Goal: Task Accomplishment & Management: Complete application form

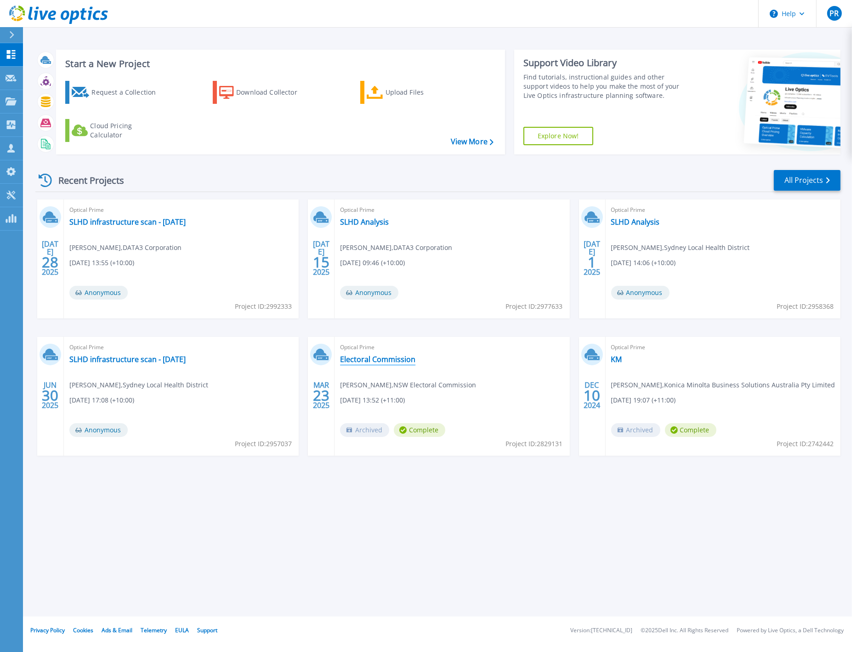
click at [359, 357] on link "Electoral Commission" at bounding box center [377, 359] width 75 height 9
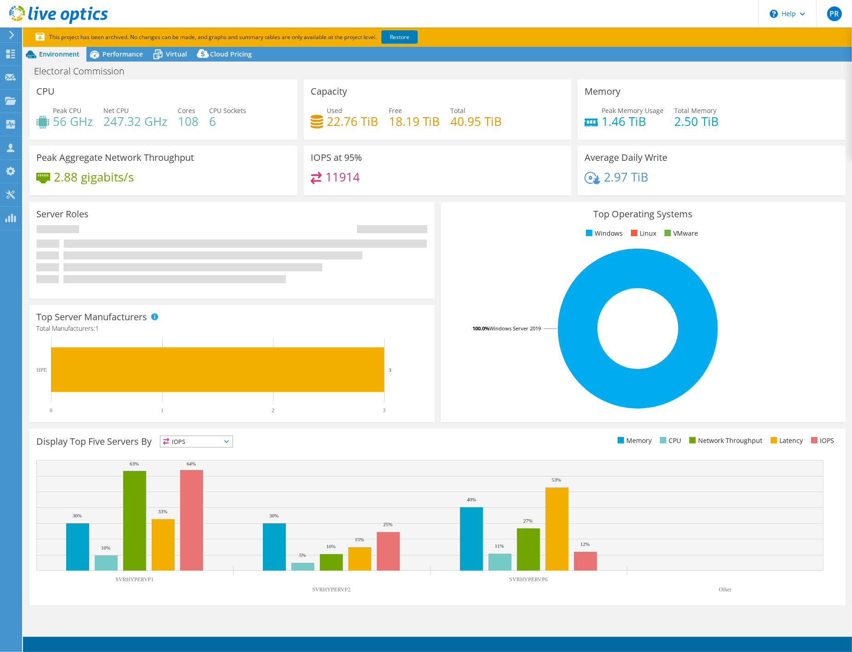
select select "Australia"
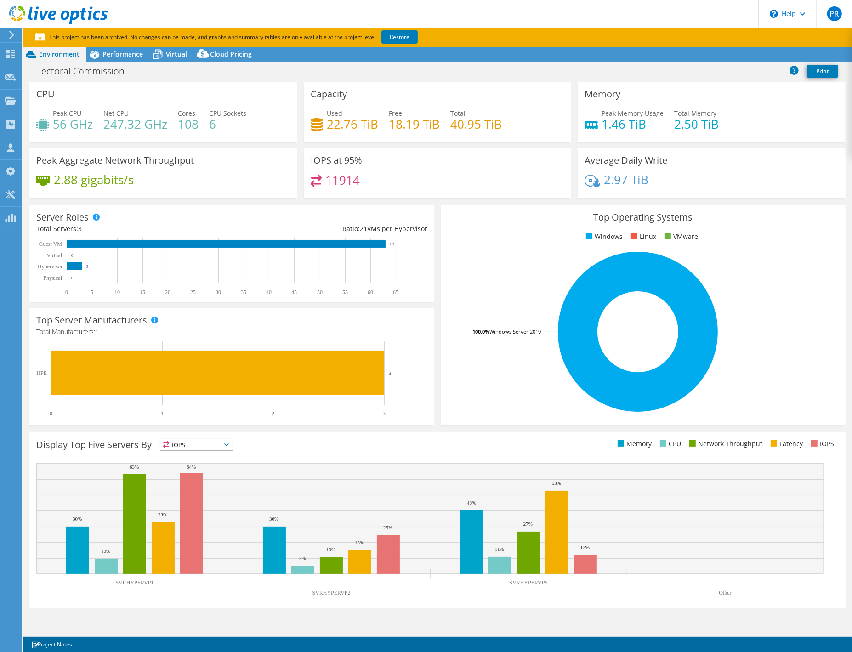
select select "Australia"
select select "AUD"
click at [611, 127] on h4 "1.46 TiB" at bounding box center [633, 124] width 62 height 10
click at [105, 49] on div "Performance" at bounding box center [117, 54] width 63 height 15
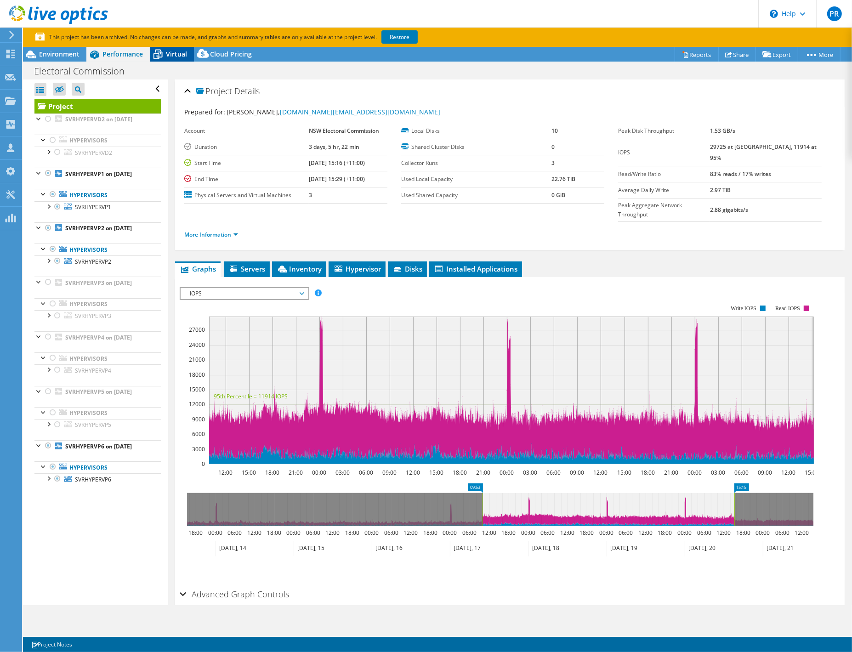
click at [175, 54] on span "Virtual" at bounding box center [176, 54] width 21 height 9
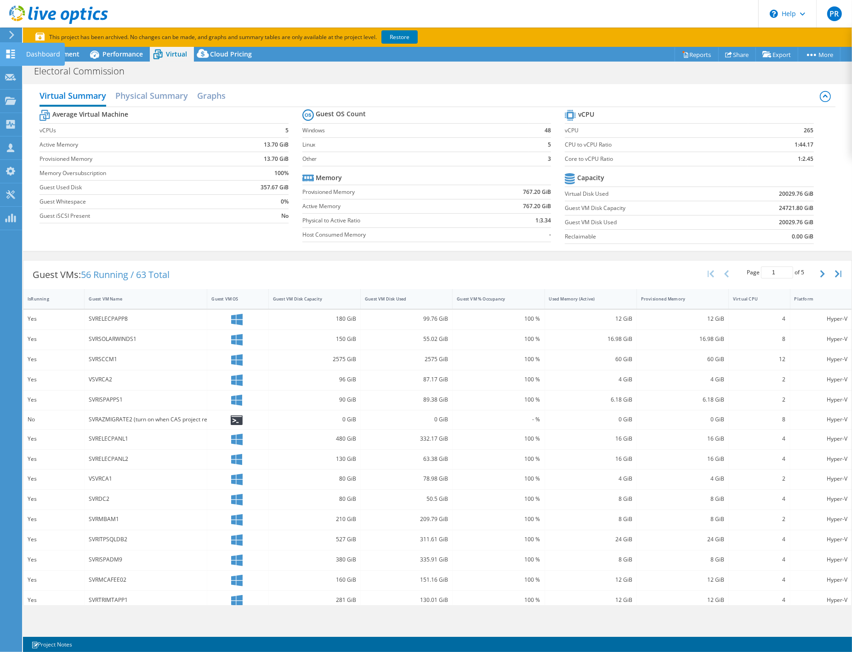
click at [46, 55] on div "Dashboard" at bounding box center [43, 54] width 43 height 23
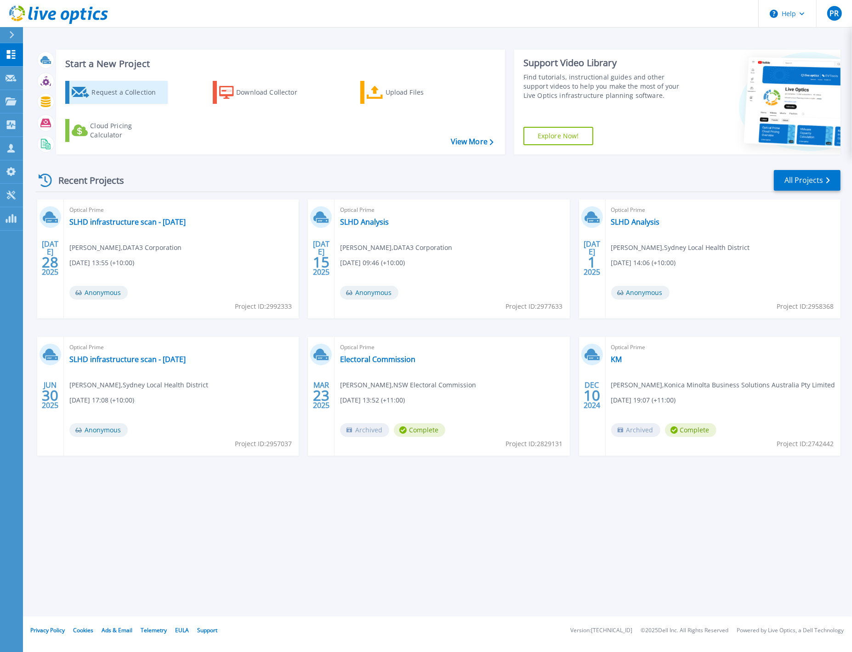
click at [77, 90] on icon at bounding box center [81, 92] width 18 height 11
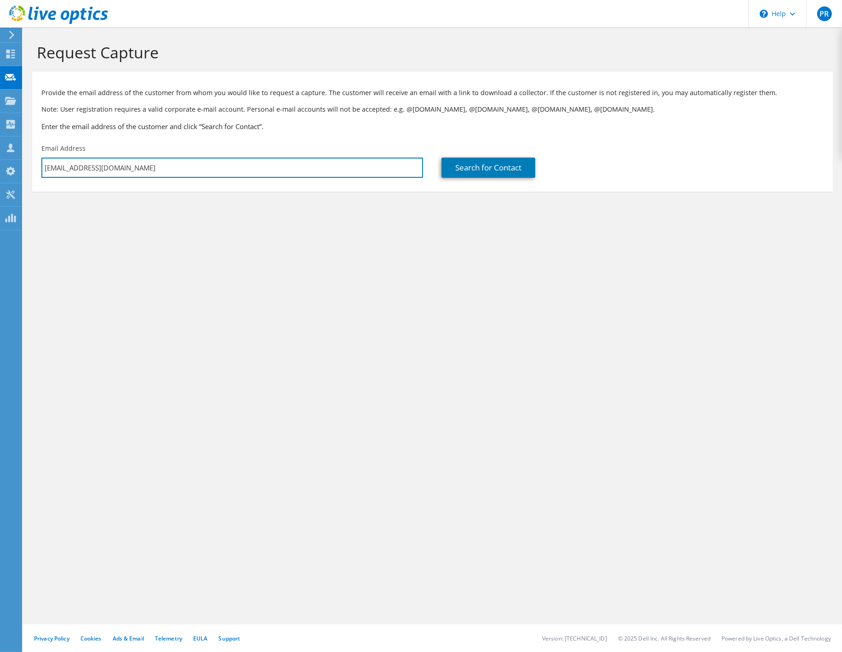
drag, startPoint x: 173, startPoint y: 169, endPoint x: 35, endPoint y: 167, distance: 137.9
click at [35, 167] on div "Email Address paul_reinke@data3.com.au" at bounding box center [232, 160] width 400 height 43
paste input "Ozgur Tetik <Ozgur.Tetik@elections.nsw.gov.au>"
type input "Ozgur.Tetik@elections.nsw.gov.au"
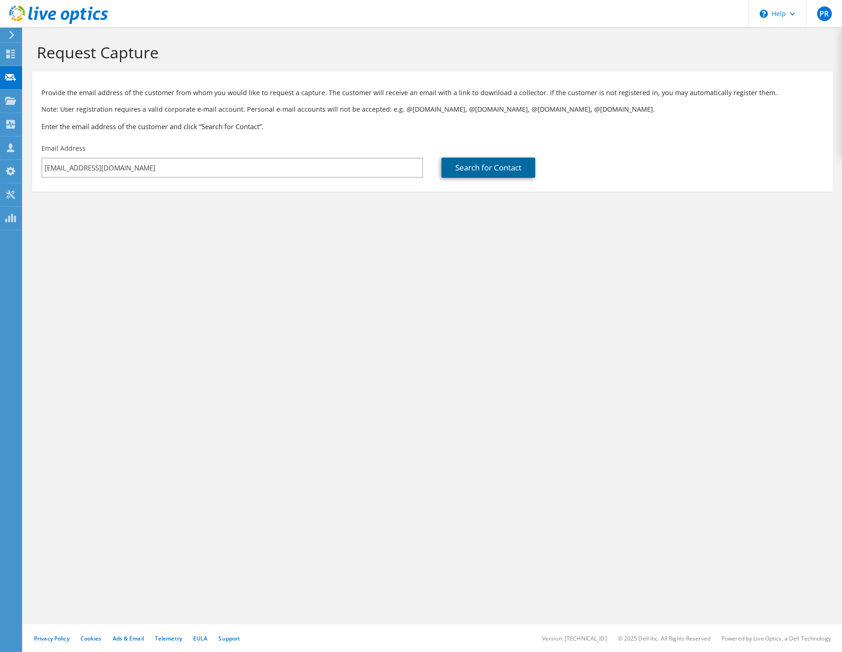
click at [490, 165] on link "Search for Contact" at bounding box center [488, 168] width 94 height 20
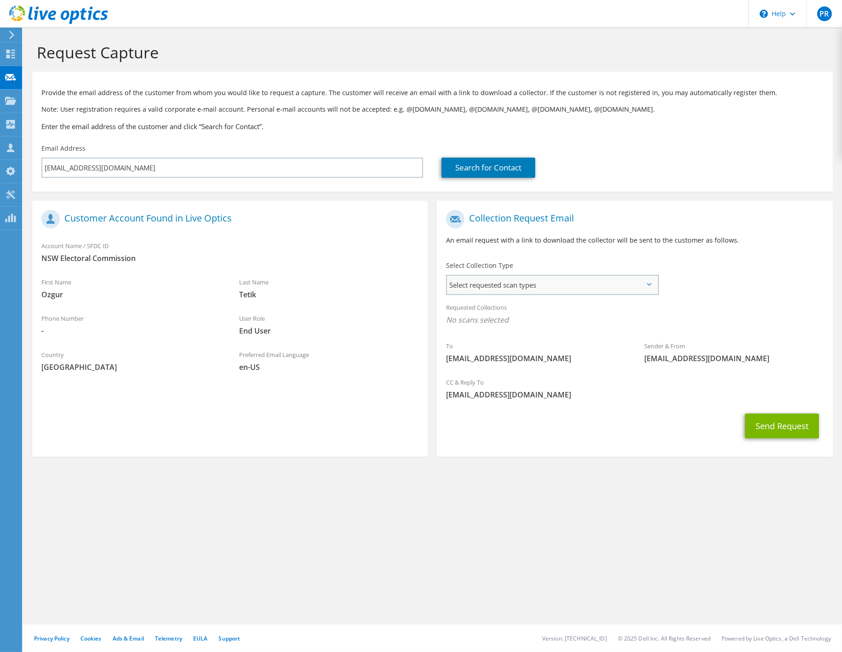
click at [567, 286] on span "Select requested scan types" at bounding box center [552, 285] width 210 height 18
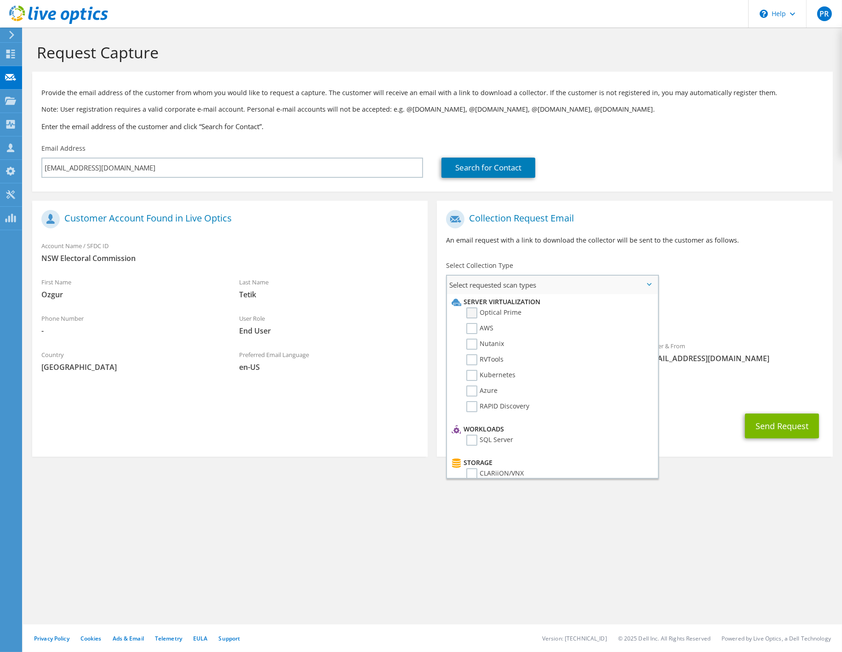
click at [473, 314] on label "Optical Prime" at bounding box center [493, 313] width 55 height 11
click at [0, 0] on input "Optical Prime" at bounding box center [0, 0] width 0 height 0
click at [5, 57] on icon at bounding box center [10, 54] width 11 height 9
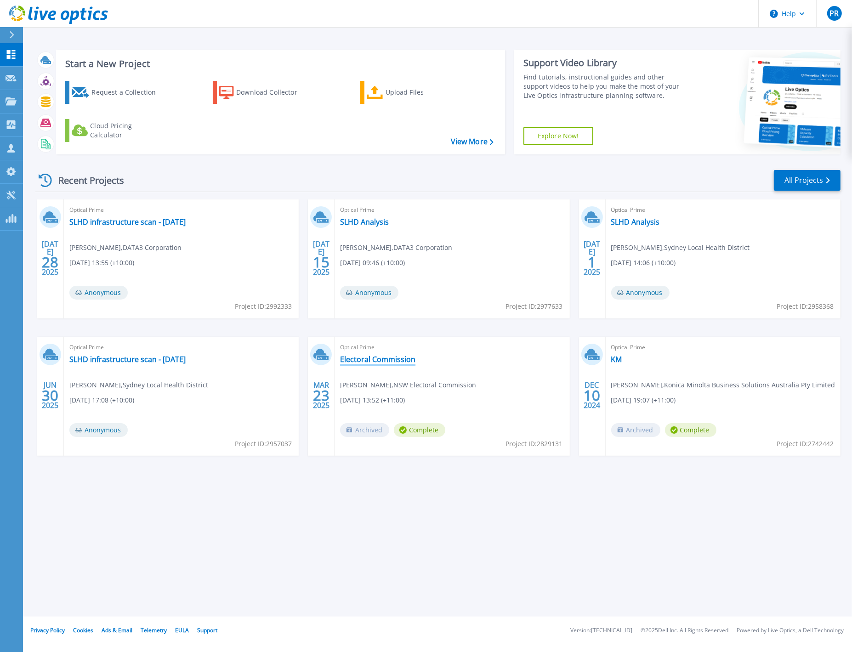
click at [373, 358] on link "Electoral Commission" at bounding box center [377, 359] width 75 height 9
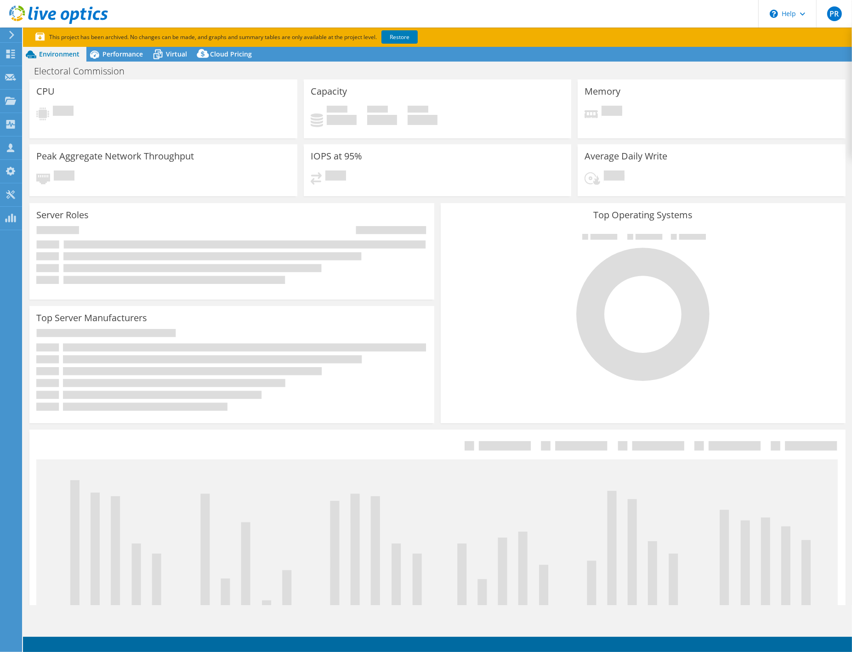
select select "Australia"
select select "AUD"
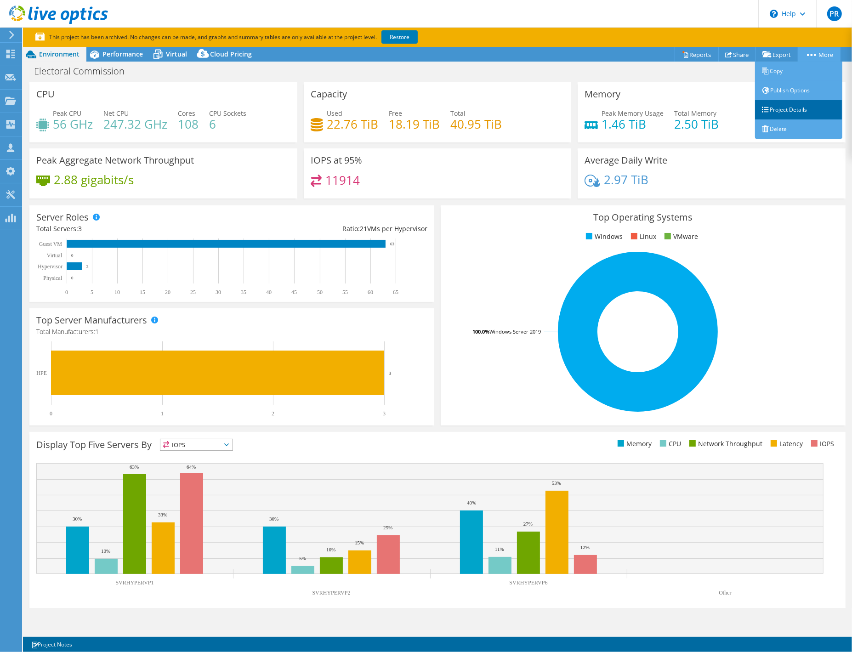
click at [789, 108] on link "Project Details" at bounding box center [798, 109] width 87 height 19
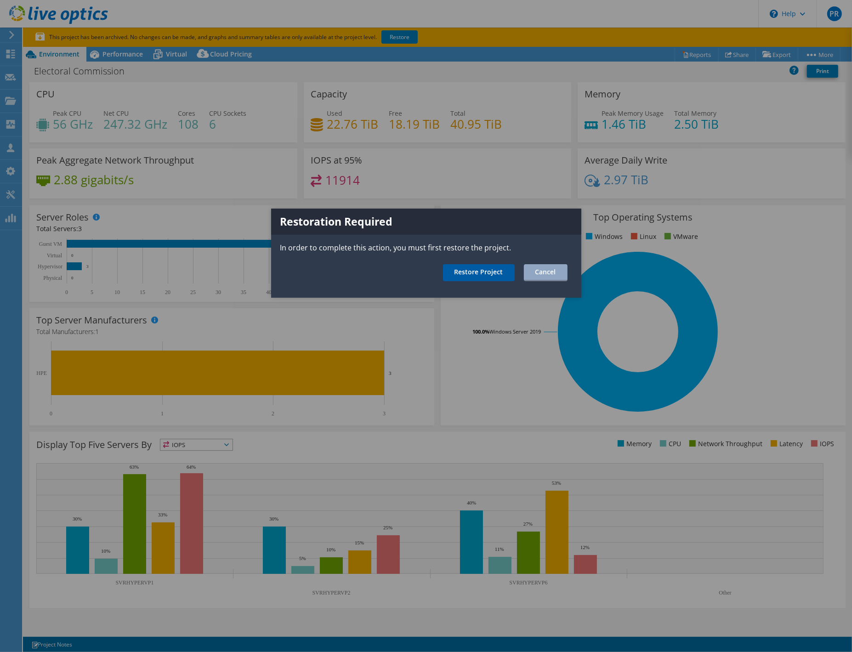
click at [470, 274] on link "Restore Project" at bounding box center [479, 272] width 72 height 17
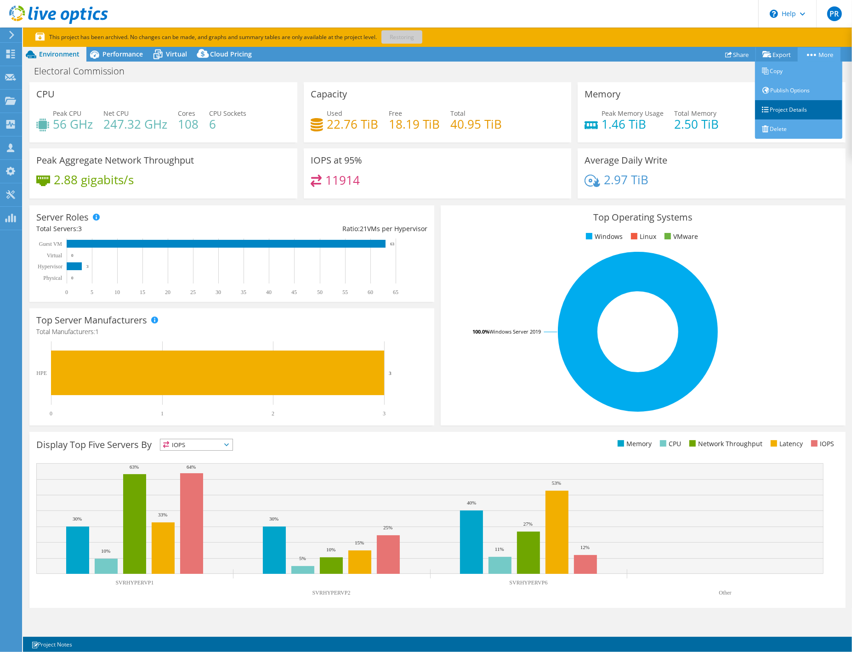
click at [783, 105] on link "Project Details" at bounding box center [798, 109] width 87 height 19
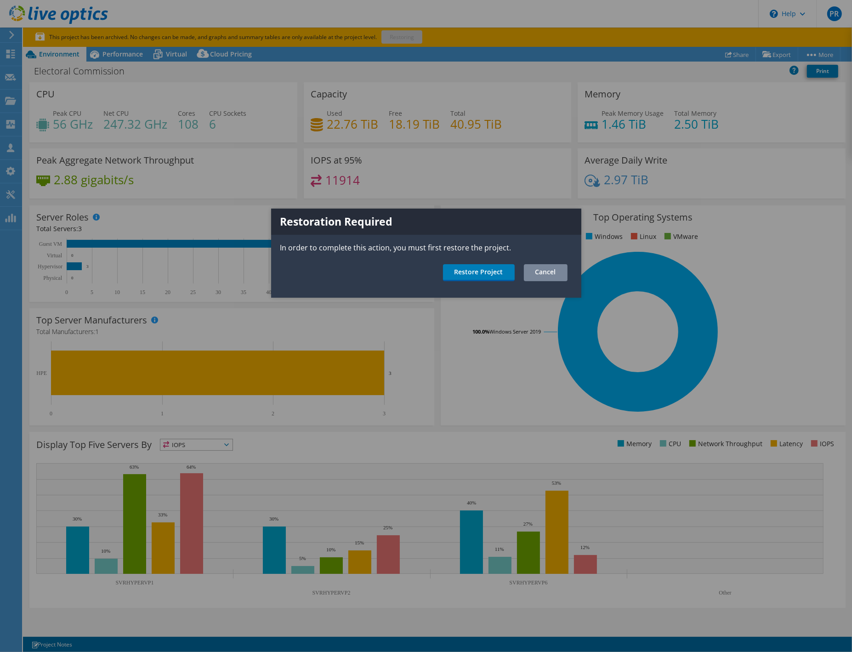
click at [536, 274] on link "Cancel" at bounding box center [546, 272] width 44 height 17
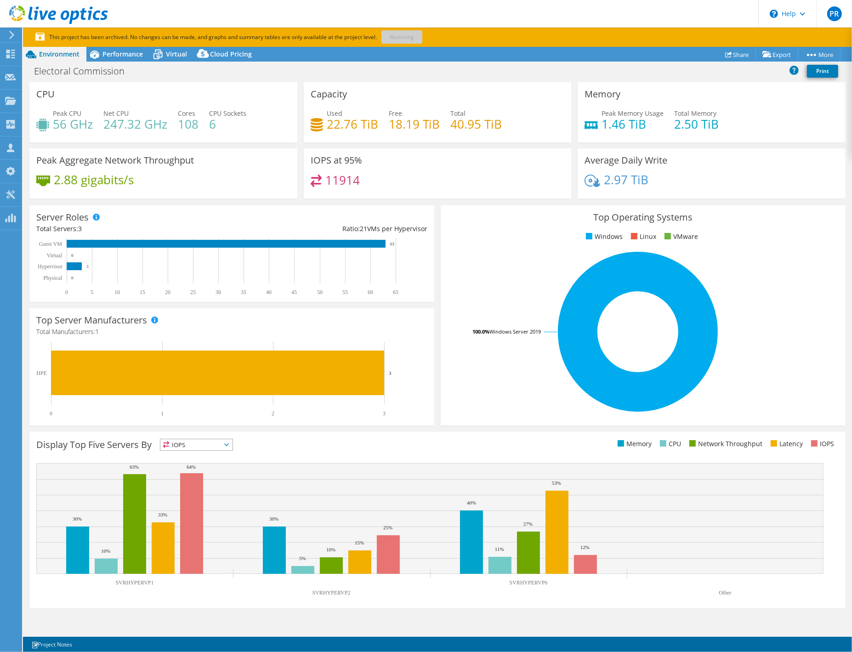
click at [406, 38] on p "This project has been archived. No changes can be made, and graphs and summary …" at bounding box center [260, 37] width 451 height 10
click at [8, 54] on use at bounding box center [10, 54] width 9 height 9
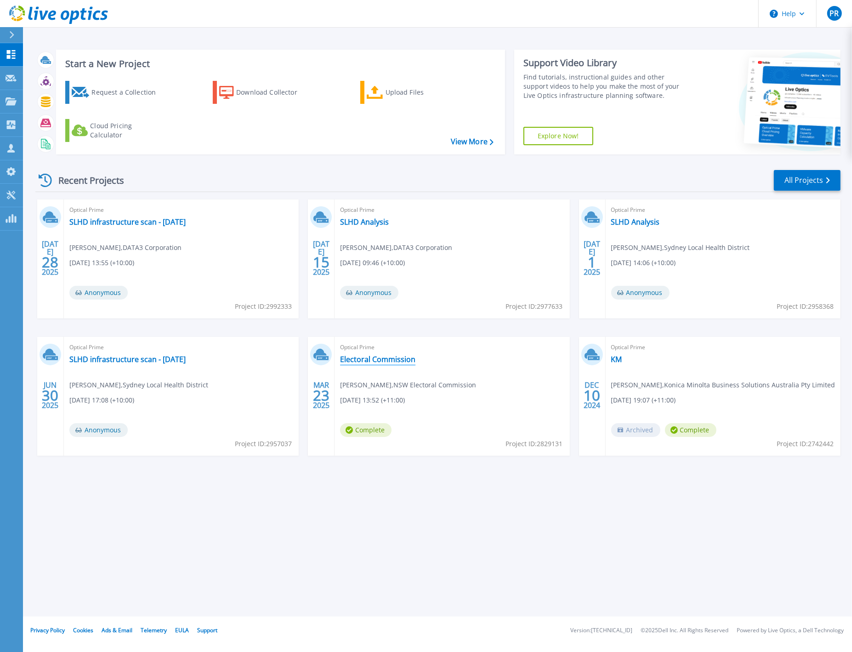
click at [360, 358] on link "Electoral Commission" at bounding box center [377, 359] width 75 height 9
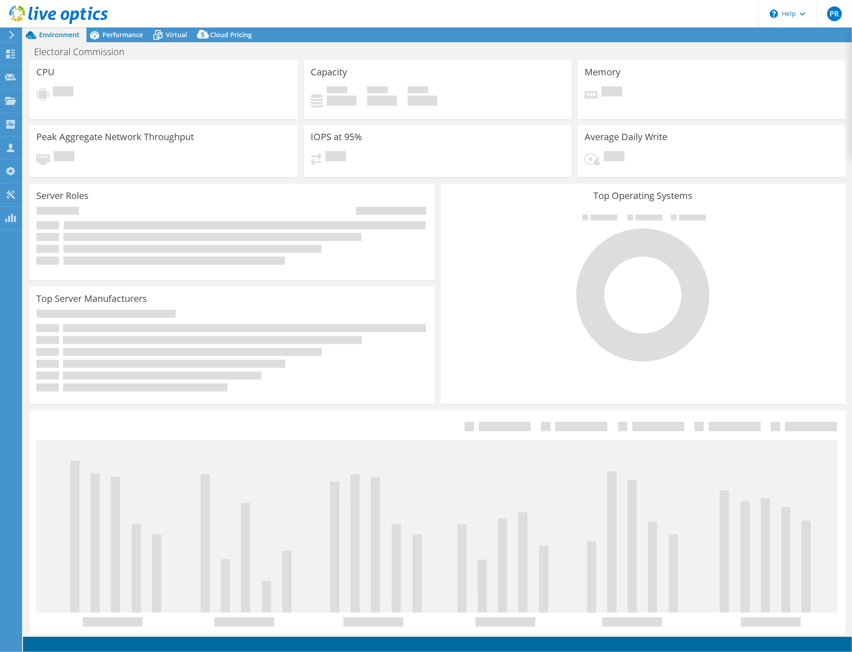
select select "[GEOGRAPHIC_DATA]"
select select "AUD"
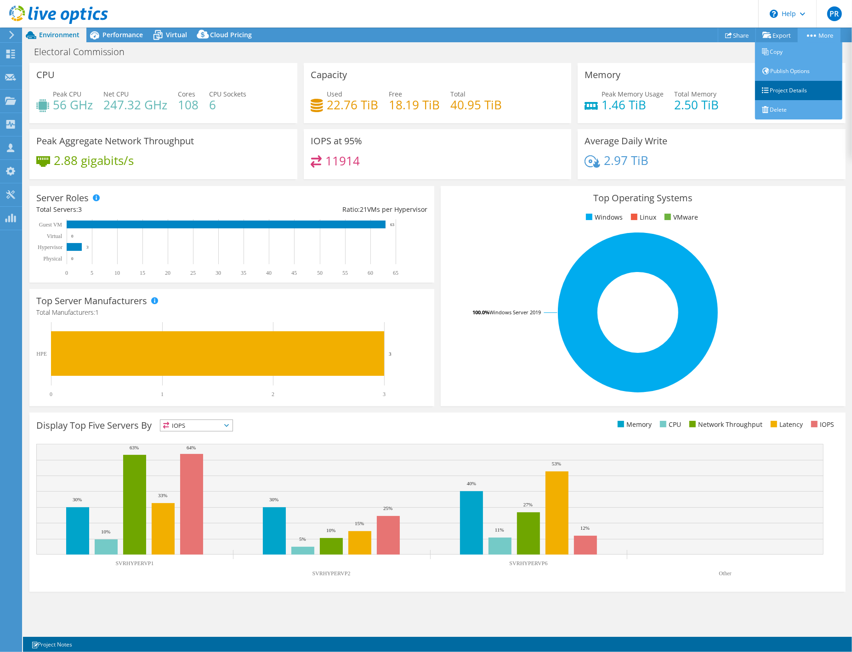
click at [803, 88] on link "Project Details" at bounding box center [798, 90] width 87 height 19
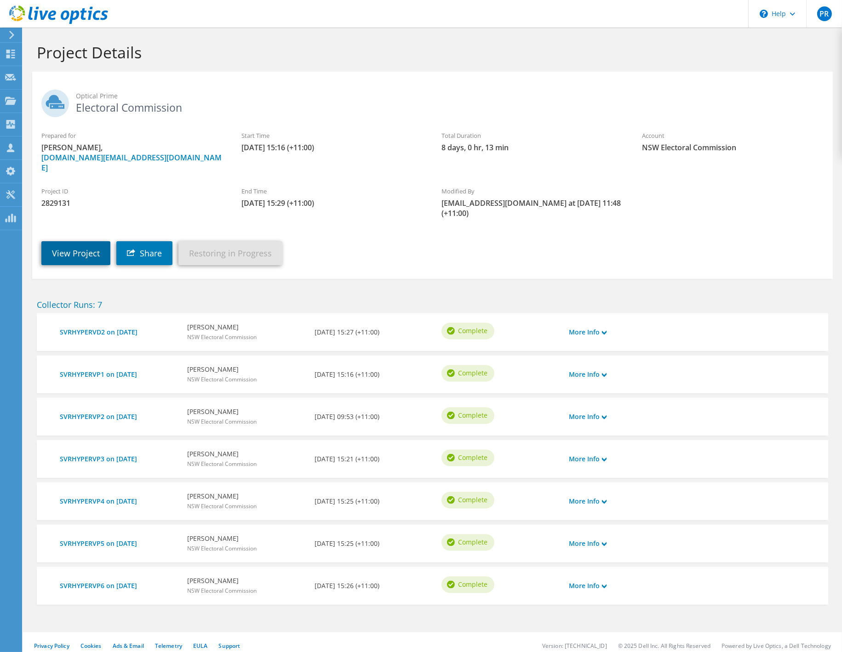
click at [79, 243] on link "View Project" at bounding box center [75, 253] width 69 height 24
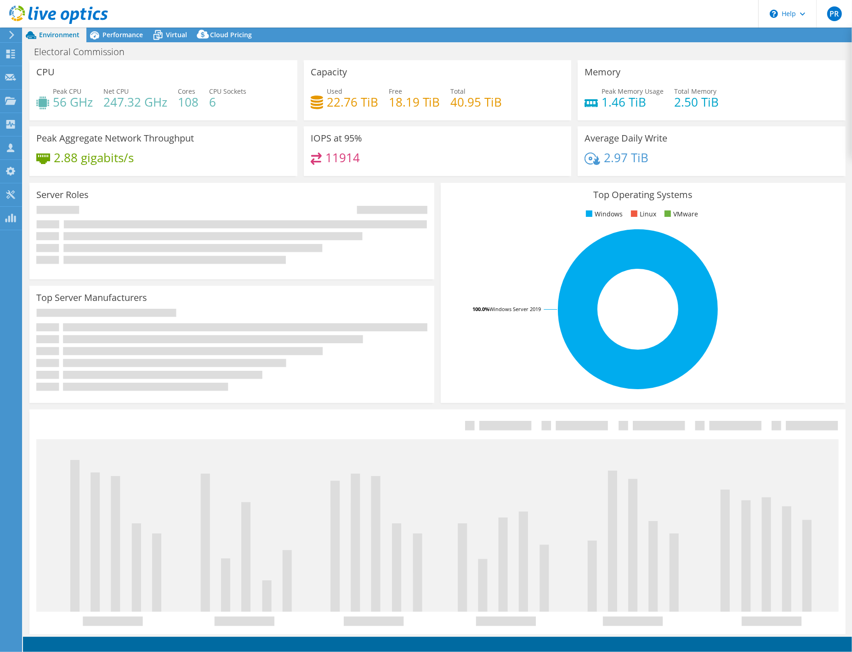
select select "[GEOGRAPHIC_DATA]"
select select "AUD"
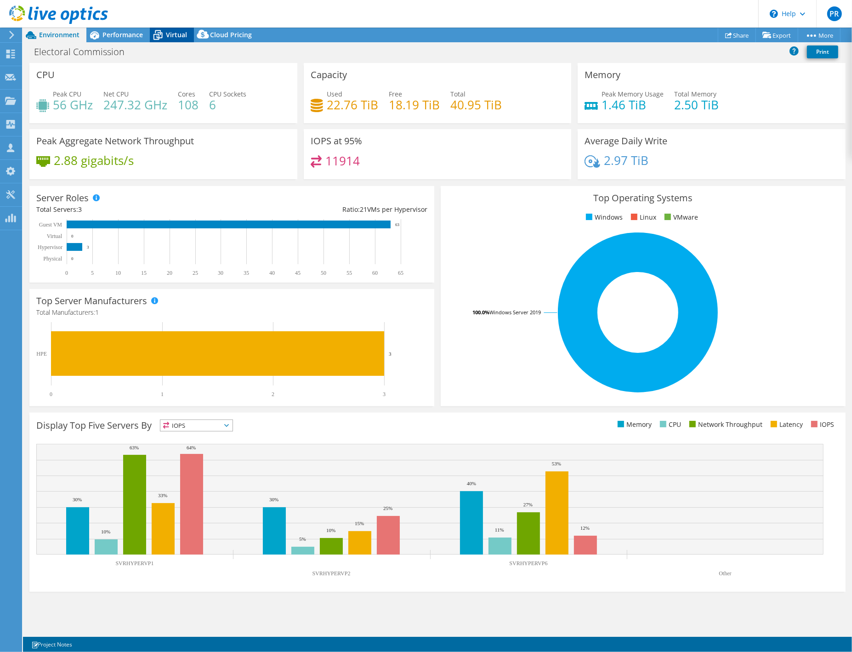
click at [161, 34] on icon at bounding box center [158, 35] width 16 height 16
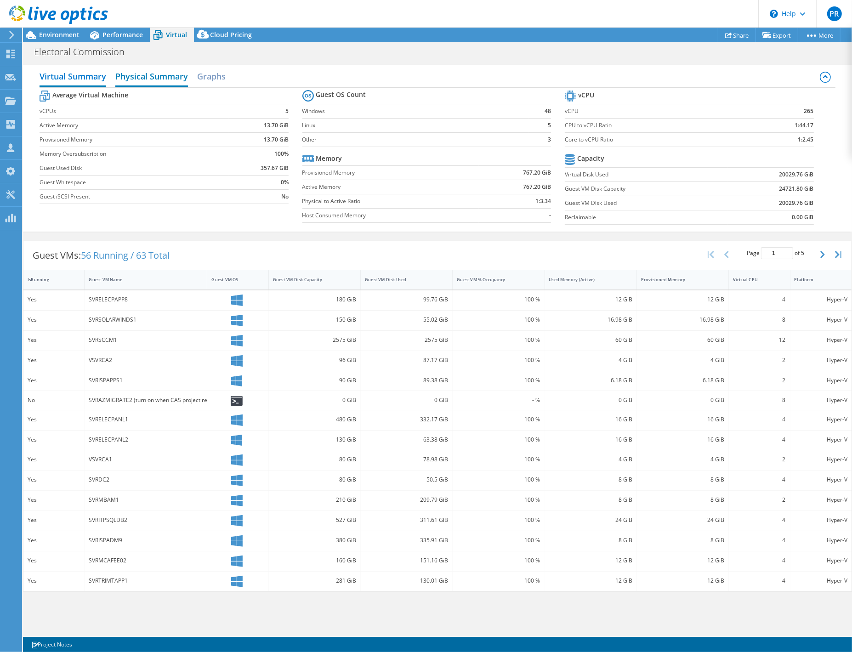
click at [145, 79] on h2 "Physical Summary" at bounding box center [151, 77] width 73 height 20
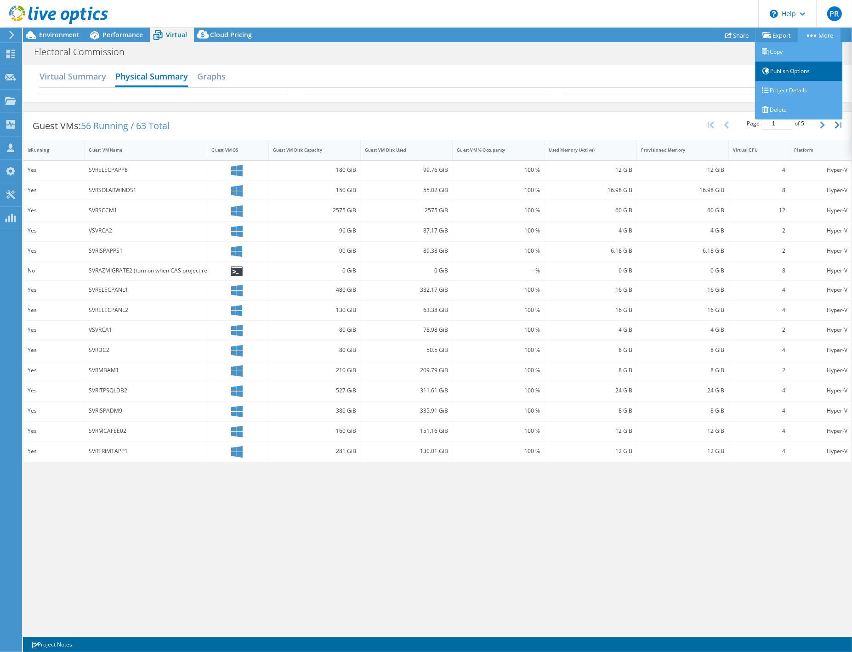
click at [783, 68] on link "Publish Options" at bounding box center [798, 71] width 87 height 19
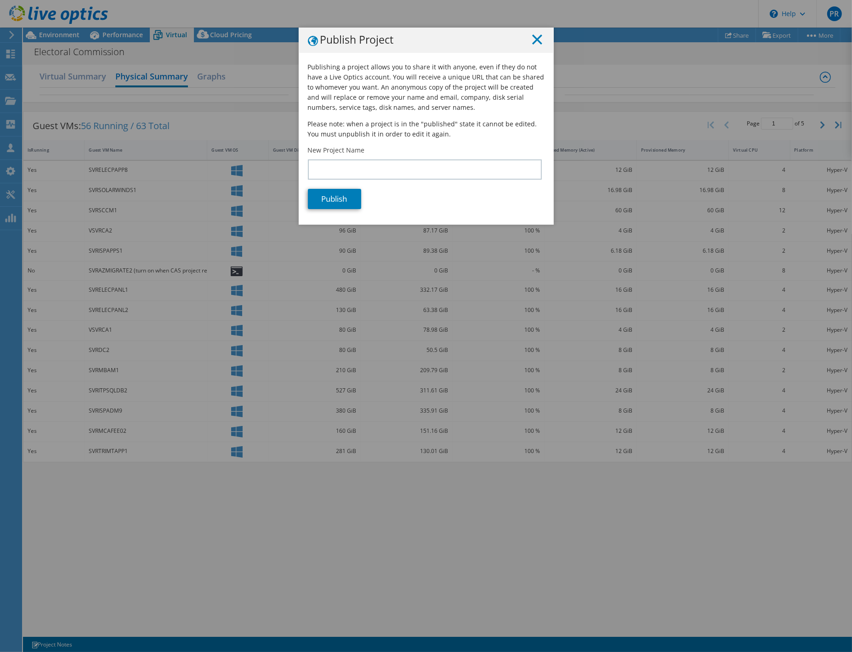
click at [533, 38] on line at bounding box center [537, 39] width 9 height 9
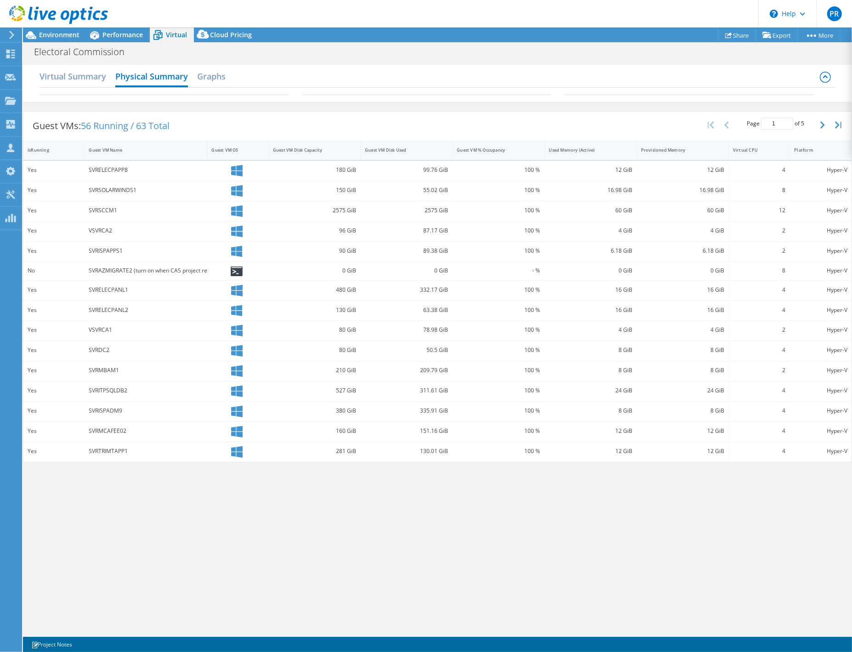
click at [36, 80] on div "Virtual Summary Physical Summary Graphs" at bounding box center [437, 83] width 829 height 37
click at [57, 79] on h2 "Virtual Summary" at bounding box center [73, 77] width 67 height 20
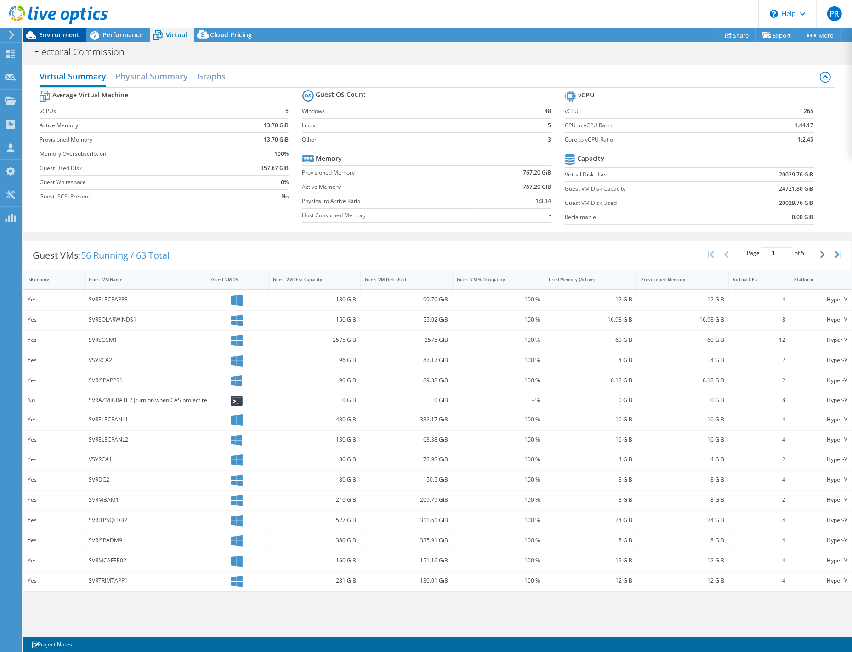
click at [56, 31] on span "Environment" at bounding box center [59, 34] width 40 height 9
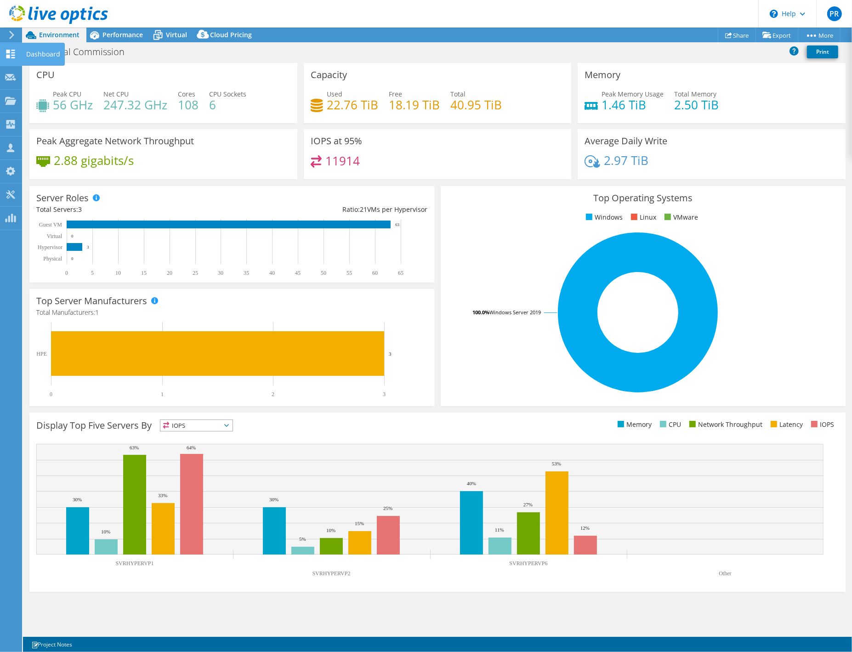
click at [46, 54] on div "Dashboard" at bounding box center [43, 54] width 43 height 23
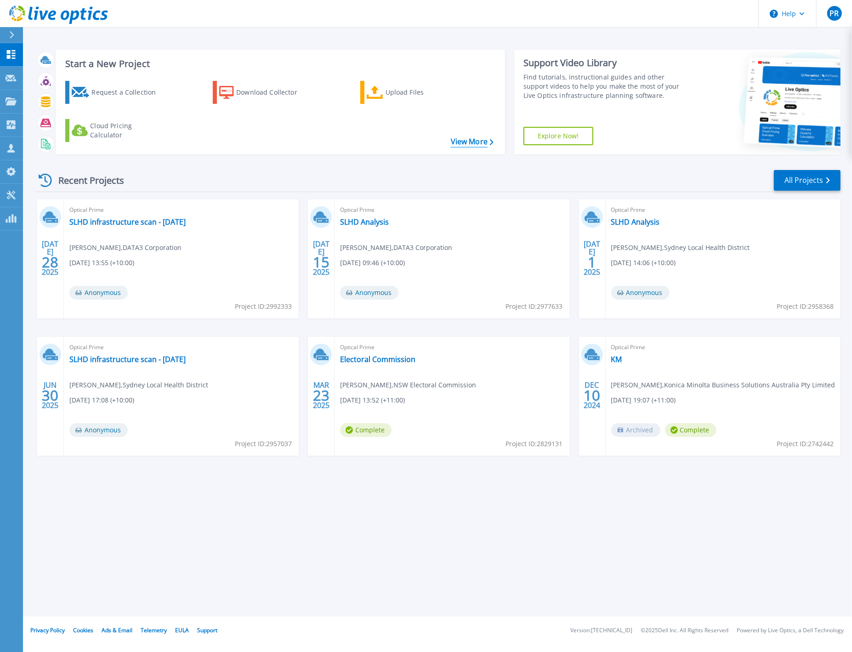
click at [475, 143] on link "View More" at bounding box center [472, 141] width 43 height 9
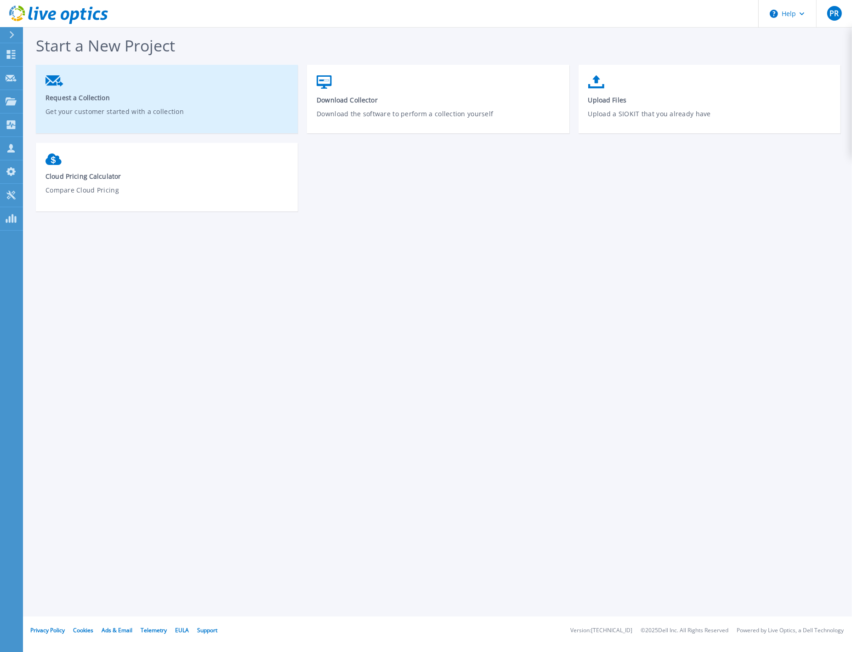
click at [55, 96] on span "Request a Collection" at bounding box center [167, 97] width 243 height 9
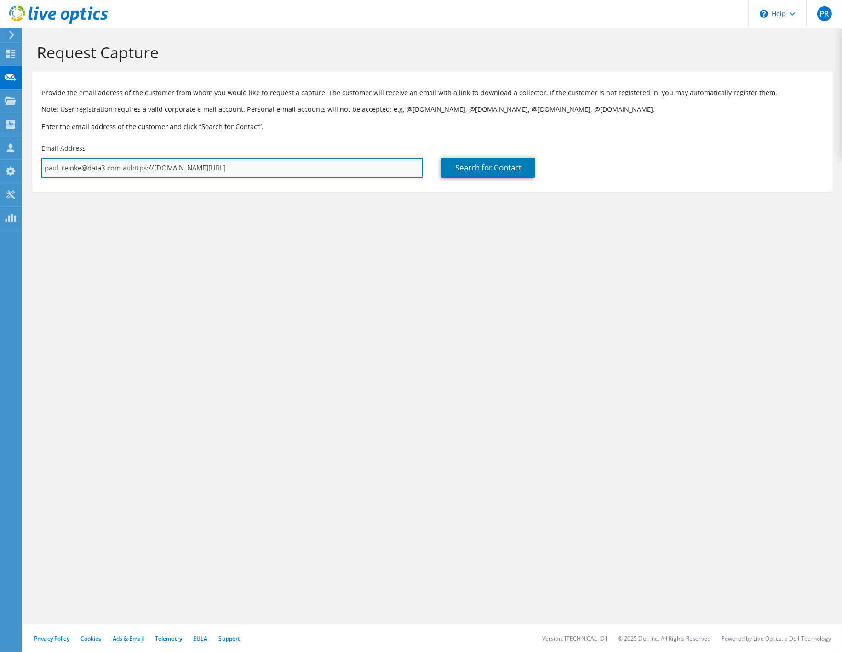
click at [371, 171] on input "paul_reinke@data3.com.auhttps://app.liveoptics.com/usermanagement/requestcaptur…" at bounding box center [232, 168] width 382 height 20
drag, startPoint x: 364, startPoint y: 169, endPoint x: 40, endPoint y: 172, distance: 324.1
click at [40, 172] on div "Email Address paul_reinke@data3.com.auhttps://app.liveoptics.com/usermanagement…" at bounding box center [232, 160] width 400 height 43
paste input "Ozgur Tetik <Ozgur.Tetik@elections.nsw.gov.au>"
type input "Ozgur.Tetik@elections.nsw.gov.au"
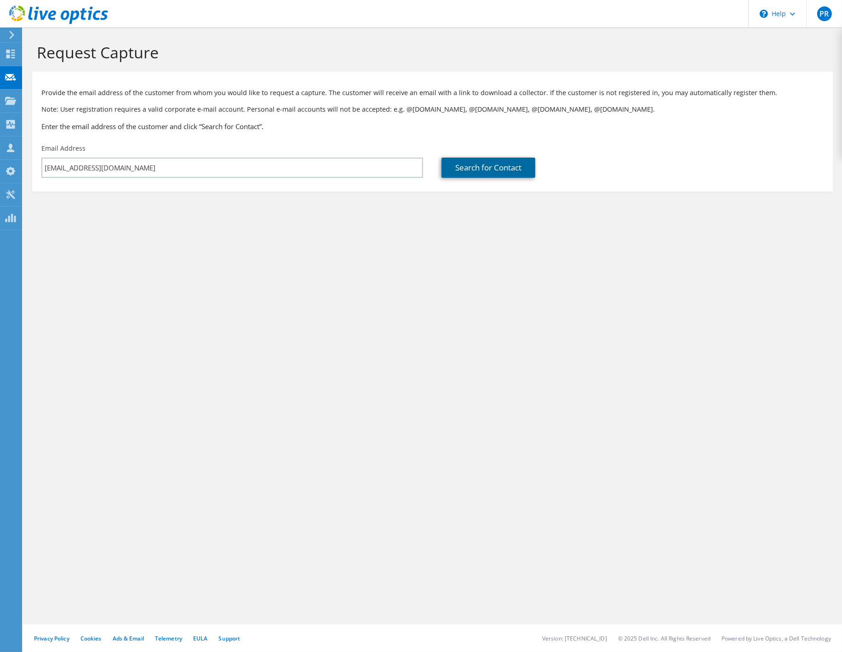
click at [481, 162] on link "Search for Contact" at bounding box center [488, 168] width 94 height 20
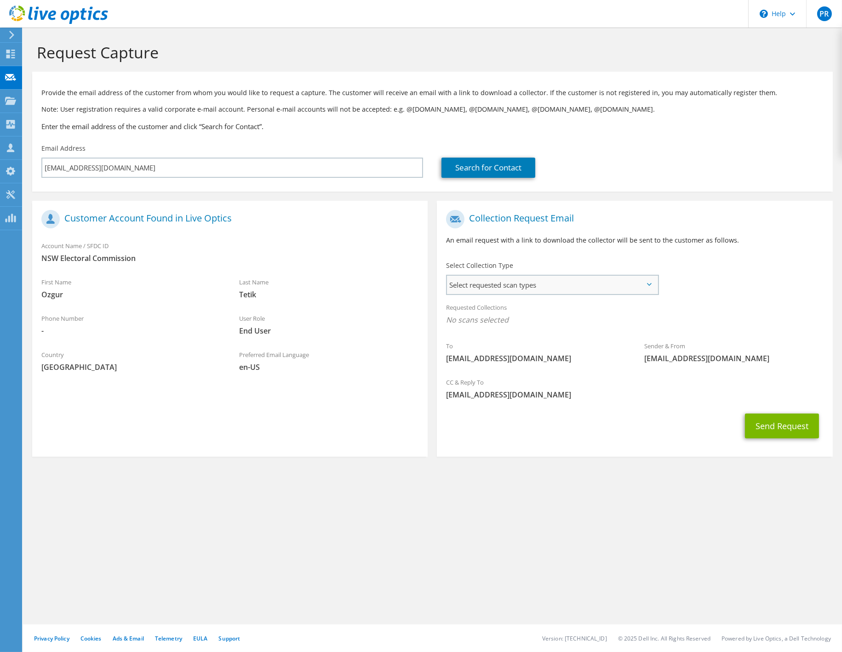
click at [512, 283] on span "Select requested scan types" at bounding box center [552, 285] width 210 height 18
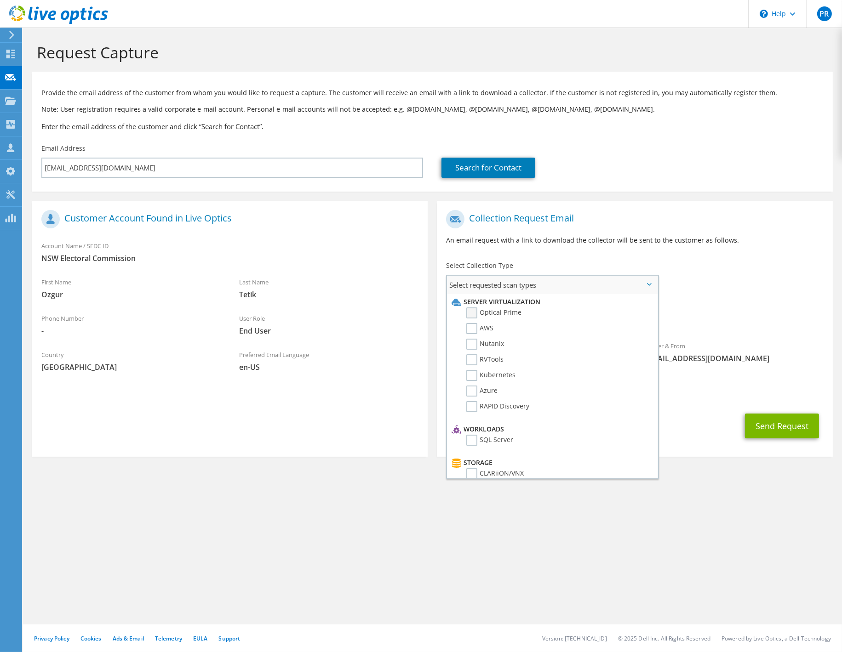
click at [473, 312] on label "Optical Prime" at bounding box center [493, 313] width 55 height 11
click at [0, 0] on input "Optical Prime" at bounding box center [0, 0] width 0 height 0
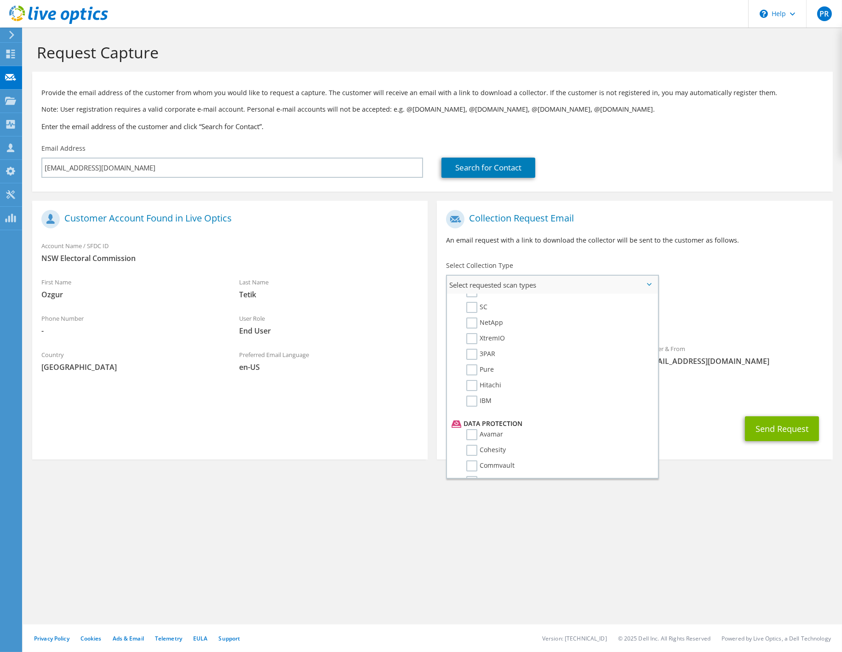
scroll to position [411, 0]
click at [775, 428] on button "Send Request" at bounding box center [782, 429] width 74 height 25
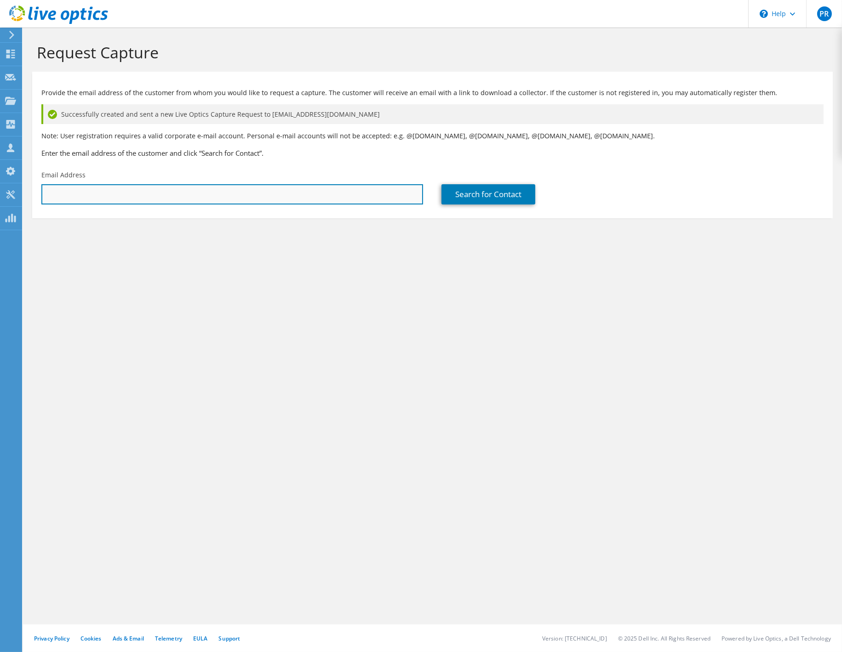
type input "[EMAIL_ADDRESS][DOMAIN_NAME]"
